Goal: Transaction & Acquisition: Subscribe to service/newsletter

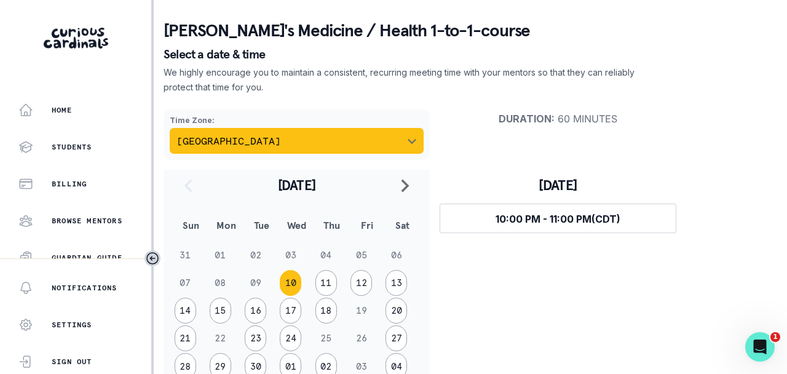
scroll to position [51, 0]
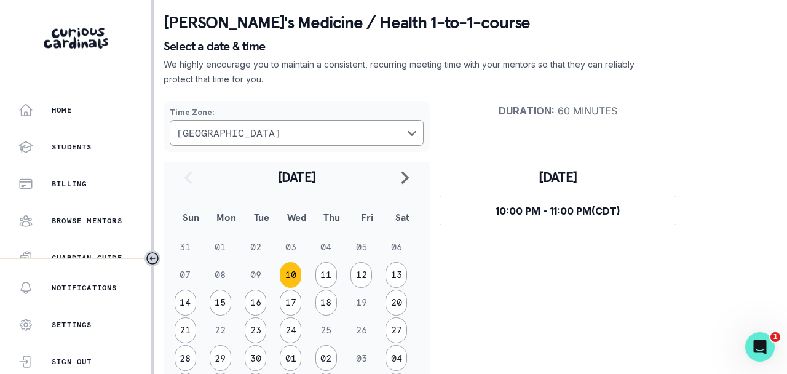
click at [296, 269] on button "10" at bounding box center [291, 275] width 22 height 26
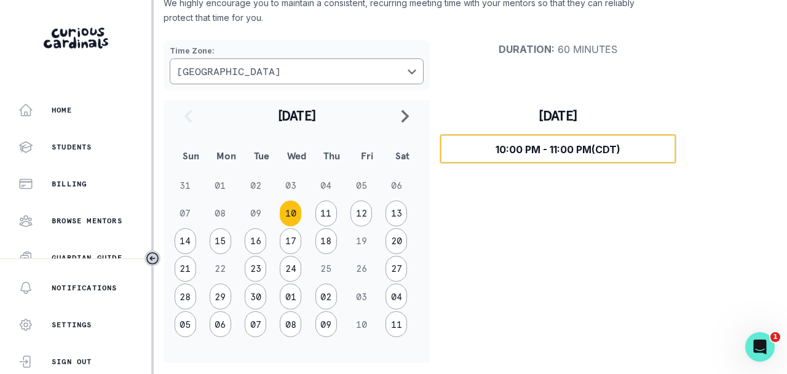
scroll to position [116, 0]
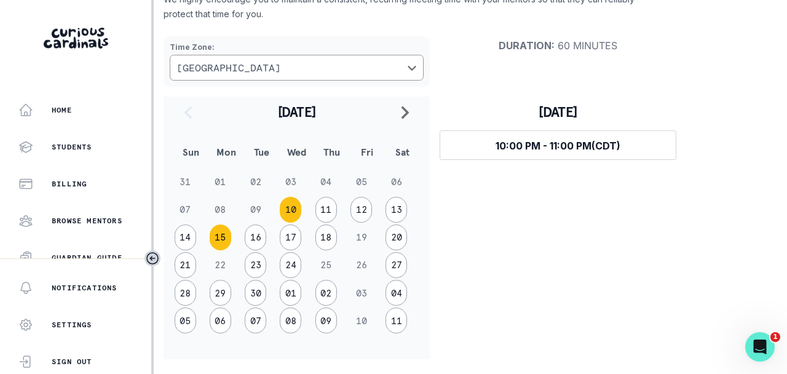
click at [210, 234] on button "15" at bounding box center [221, 237] width 22 height 26
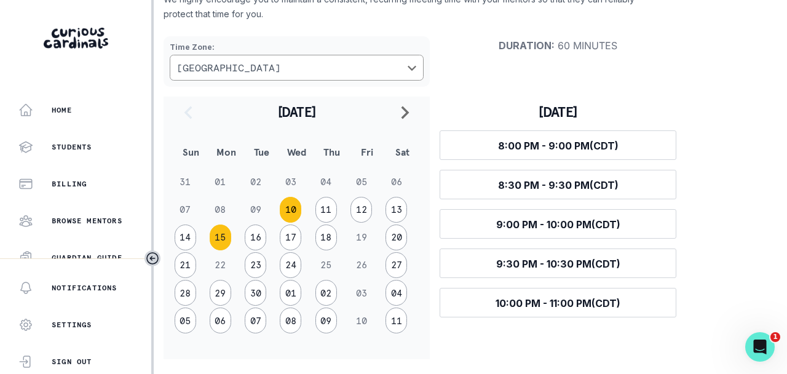
click at [295, 212] on button "10" at bounding box center [291, 210] width 22 height 26
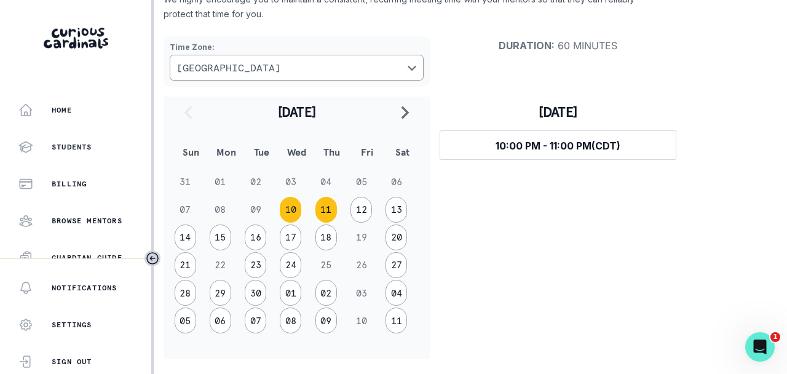
click at [326, 211] on button "11" at bounding box center [327, 210] width 22 height 26
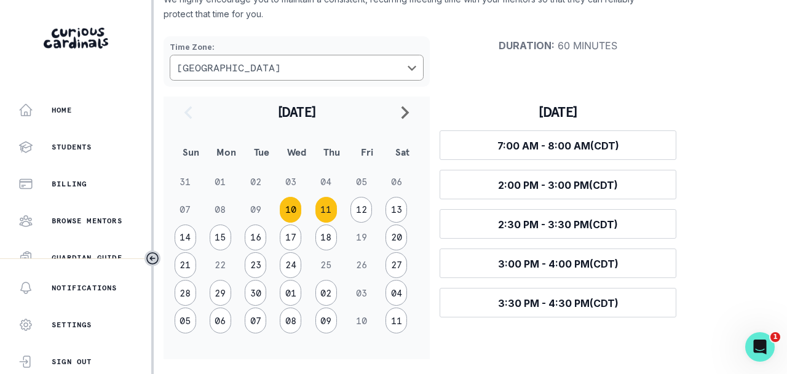
click at [285, 210] on button "10" at bounding box center [291, 210] width 22 height 26
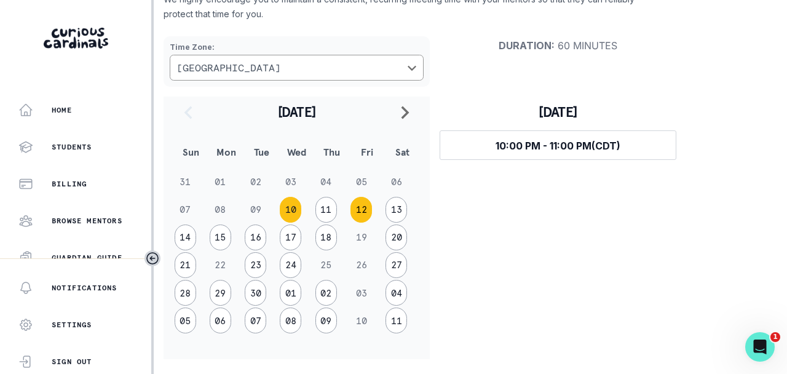
click at [362, 215] on button "12" at bounding box center [362, 210] width 22 height 26
click at [322, 205] on button "11" at bounding box center [327, 210] width 22 height 26
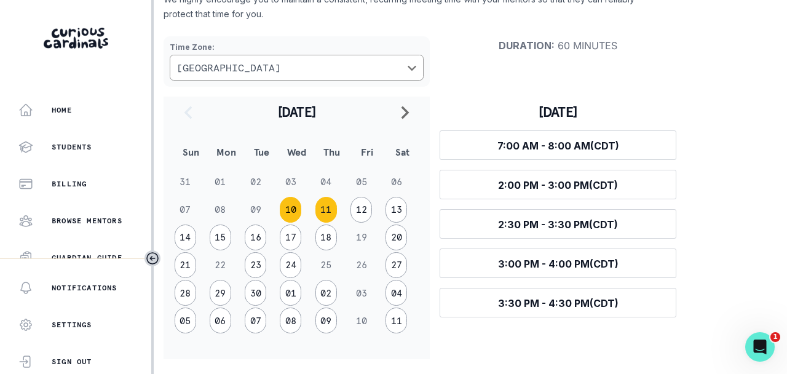
click at [295, 205] on button "10" at bounding box center [291, 210] width 22 height 26
